Goal: Task Accomplishment & Management: Use online tool/utility

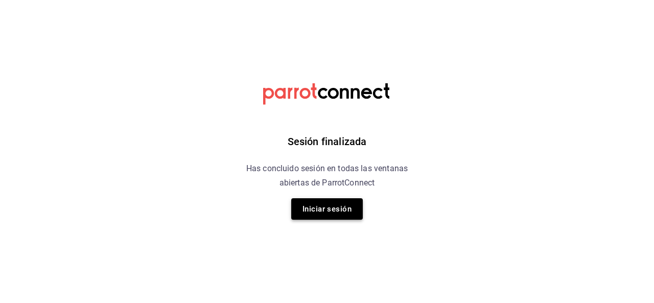
click at [300, 207] on button "Iniciar sesión" at bounding box center [327, 208] width 72 height 21
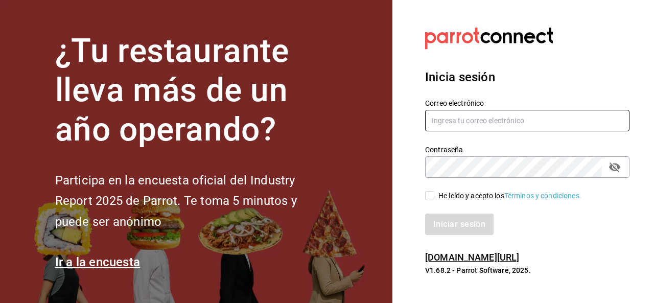
type input "SERGIO.SANTILLAN@GRUPOCOSTENO.COM"
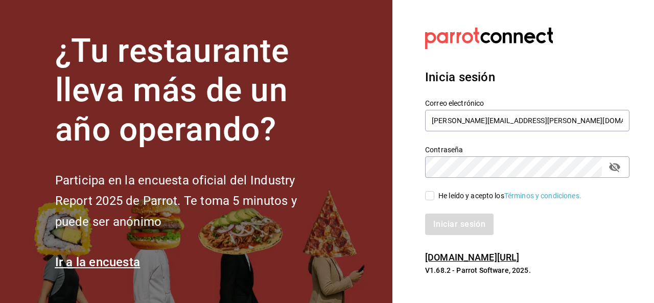
click at [431, 198] on input "He leído y acepto los Términos y condiciones." at bounding box center [429, 195] width 9 height 9
checkbox input "true"
click at [441, 220] on button "Iniciar sesión" at bounding box center [459, 224] width 69 height 21
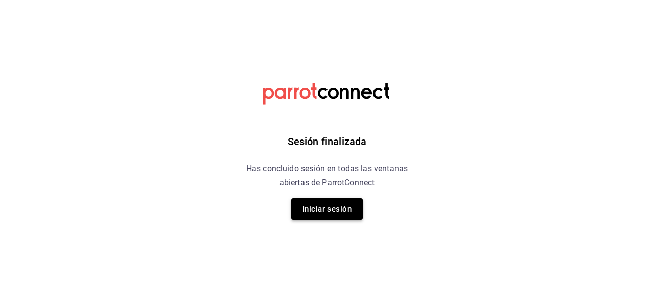
click at [322, 206] on button "Iniciar sesión" at bounding box center [327, 208] width 72 height 21
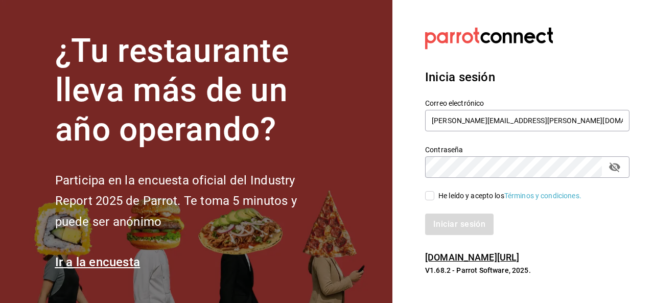
click at [432, 199] on input "He leído y acepto los Términos y condiciones." at bounding box center [429, 195] width 9 height 9
checkbox input "true"
click at [457, 235] on div "Inicia sesión Correo electrónico SERGIO.SANTILLAN@GRUPOCOSTENO.COM Contraseña C…" at bounding box center [527, 152] width 204 height 192
click at [457, 225] on button "Iniciar sesión" at bounding box center [459, 224] width 69 height 21
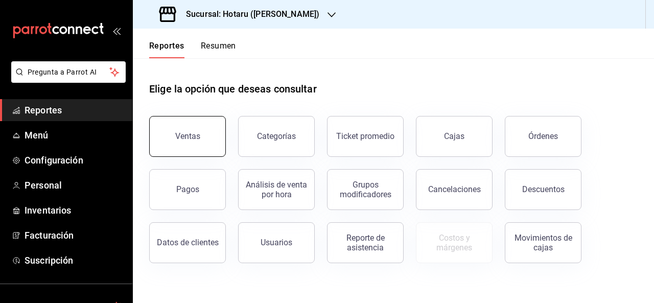
click at [181, 136] on div "Ventas" at bounding box center [187, 136] width 25 height 10
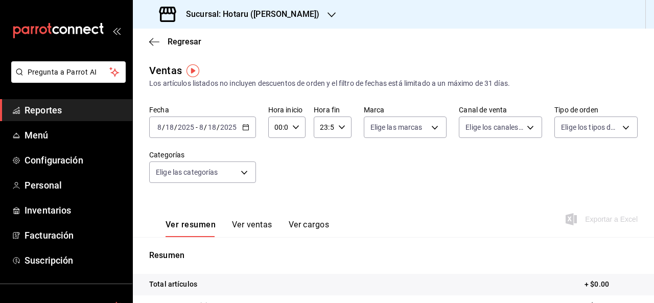
click at [286, 11] on div "Sucursal: Hotaru ([PERSON_NAME])" at bounding box center [240, 14] width 199 height 29
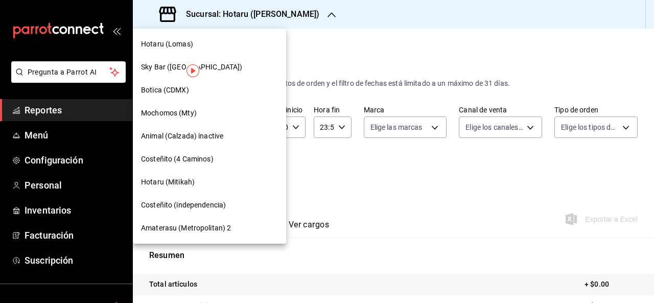
click at [286, 11] on div at bounding box center [327, 151] width 654 height 303
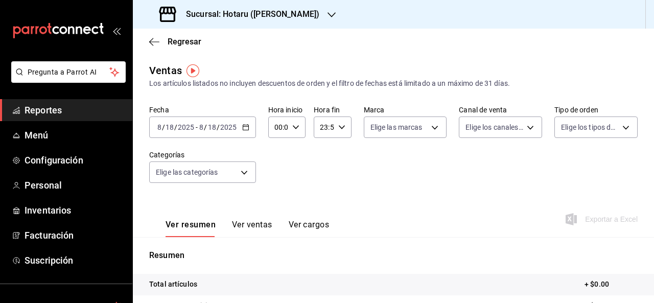
click at [327, 19] on div at bounding box center [331, 14] width 8 height 11
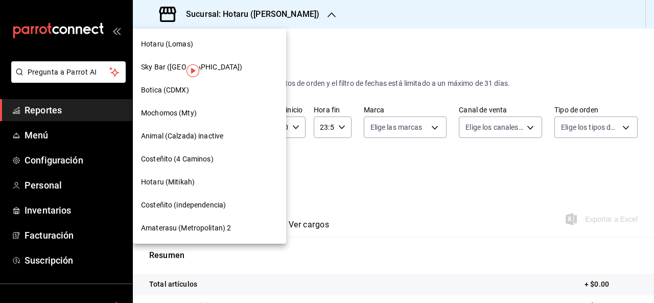
click at [177, 184] on span "Hotaru (Mitikah)" at bounding box center [168, 182] width 54 height 11
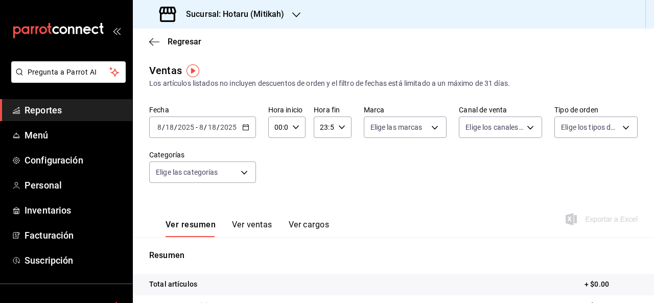
click at [244, 130] on \(Stroke\) "button" at bounding box center [246, 128] width 6 height 6
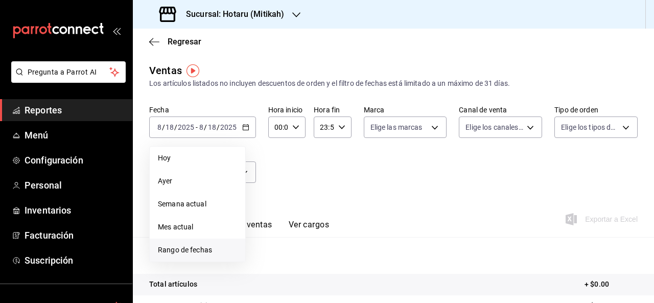
click at [190, 252] on span "Rango de fechas" at bounding box center [197, 250] width 79 height 11
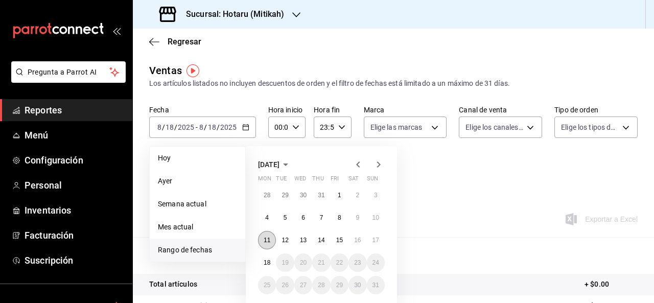
click at [265, 240] on abbr "11" at bounding box center [267, 240] width 7 height 7
click at [376, 236] on button "17" at bounding box center [376, 240] width 18 height 18
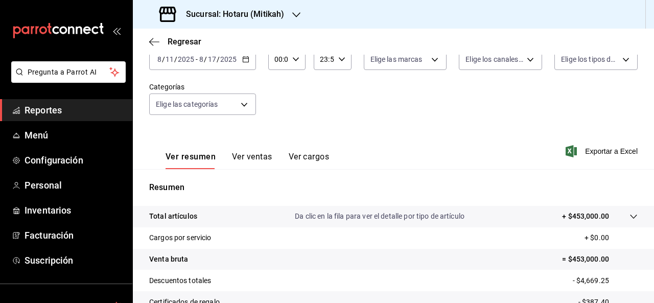
scroll to position [66, 0]
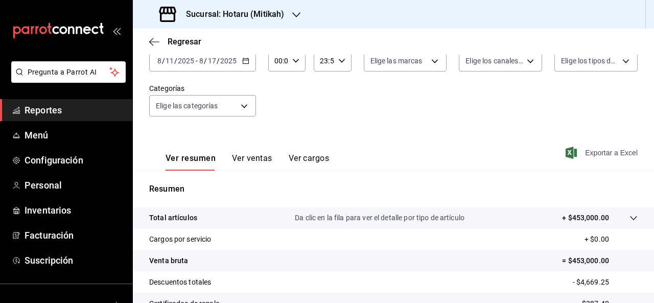
click at [577, 153] on span "Exportar a Excel" at bounding box center [603, 153] width 70 height 12
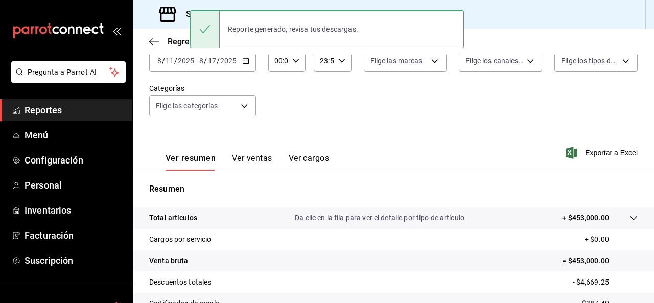
click at [402, 106] on div "Fecha [DATE] [DATE] - [DATE] [DATE] Hora inicio 00:00 Hora inicio Hora fin 23:5…" at bounding box center [393, 84] width 488 height 90
